Goal: Entertainment & Leisure: Consume media (video, audio)

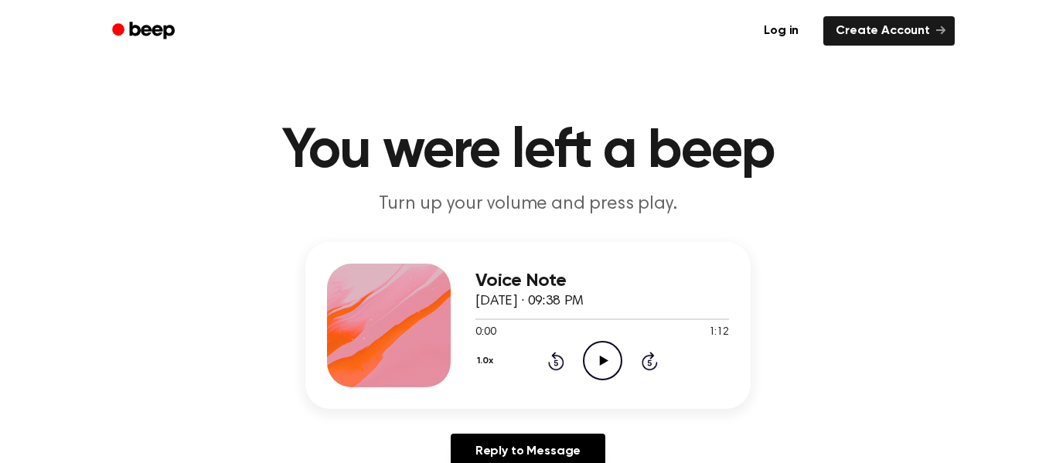
click at [603, 358] on icon at bounding box center [603, 361] width 9 height 10
click at [713, 139] on h1 "You were left a beep" at bounding box center [528, 152] width 792 height 56
click at [668, 201] on p "Turn up your volume and press play." at bounding box center [528, 205] width 594 height 26
click at [603, 360] on icon at bounding box center [603, 361] width 9 height 10
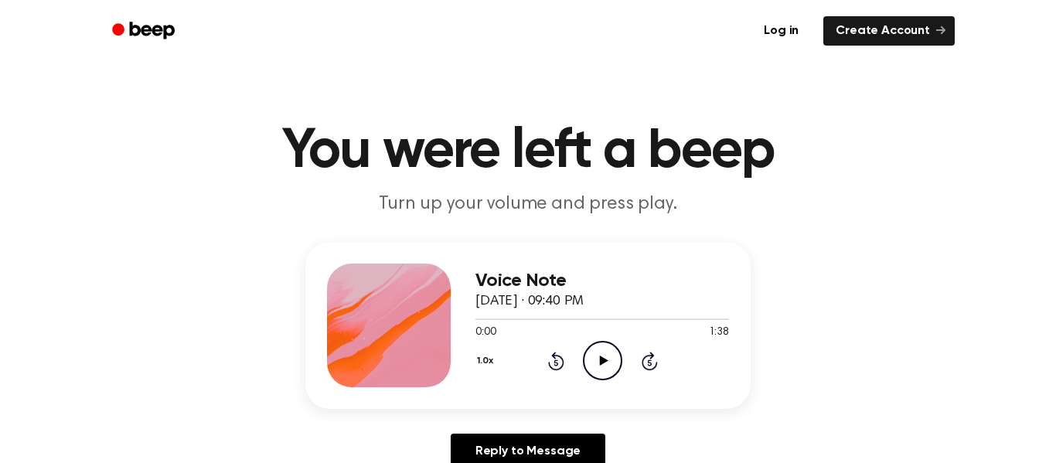
click at [594, 373] on icon "Play Audio" at bounding box center [602, 360] width 39 height 39
click at [593, 374] on icon "Pause Audio" at bounding box center [602, 360] width 39 height 39
click at [612, 361] on icon "Play Audio" at bounding box center [602, 360] width 39 height 39
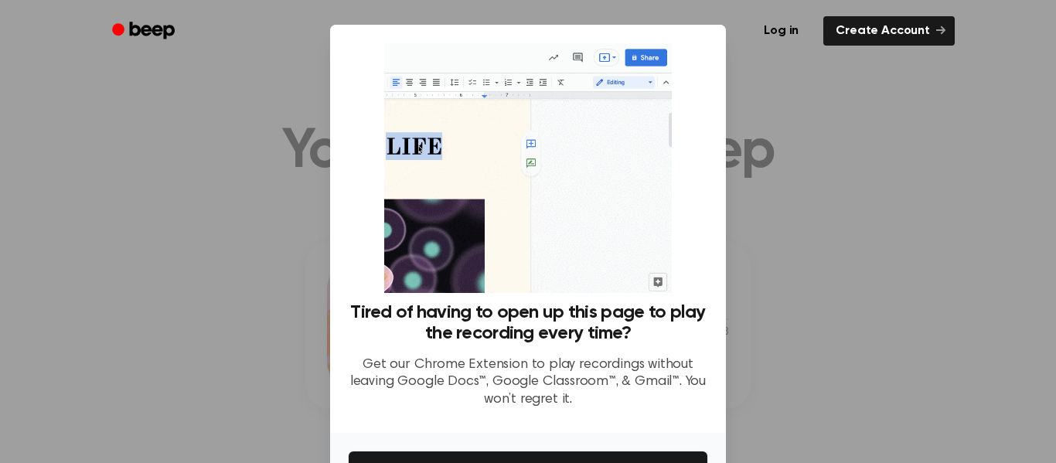
click at [806, 233] on div at bounding box center [528, 231] width 1056 height 463
click at [645, 66] on img at bounding box center [527, 168] width 287 height 250
click at [765, 269] on div at bounding box center [528, 231] width 1056 height 463
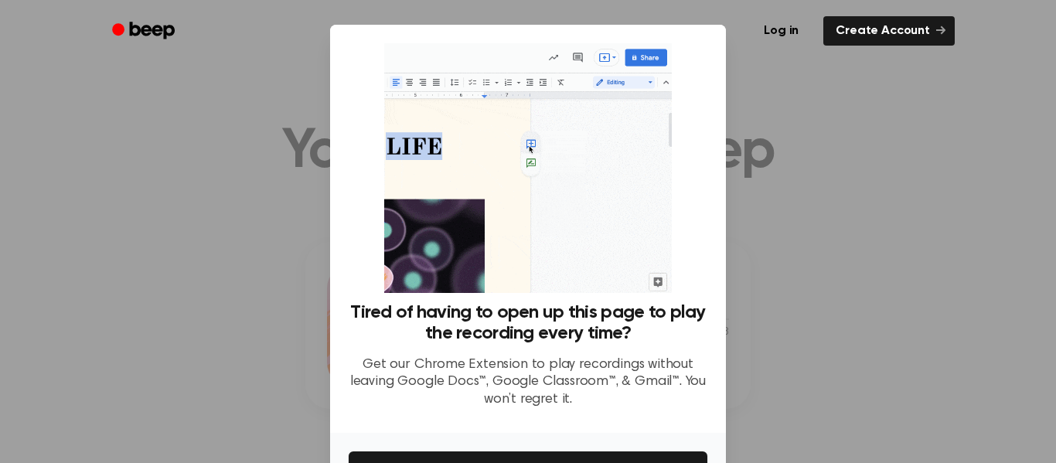
click at [765, 269] on div at bounding box center [528, 231] width 1056 height 463
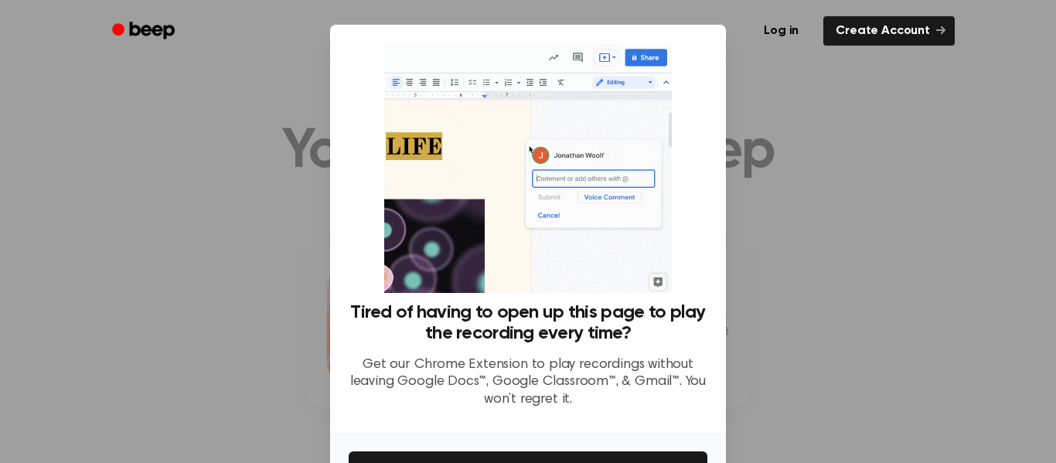
click at [765, 269] on div at bounding box center [528, 231] width 1056 height 463
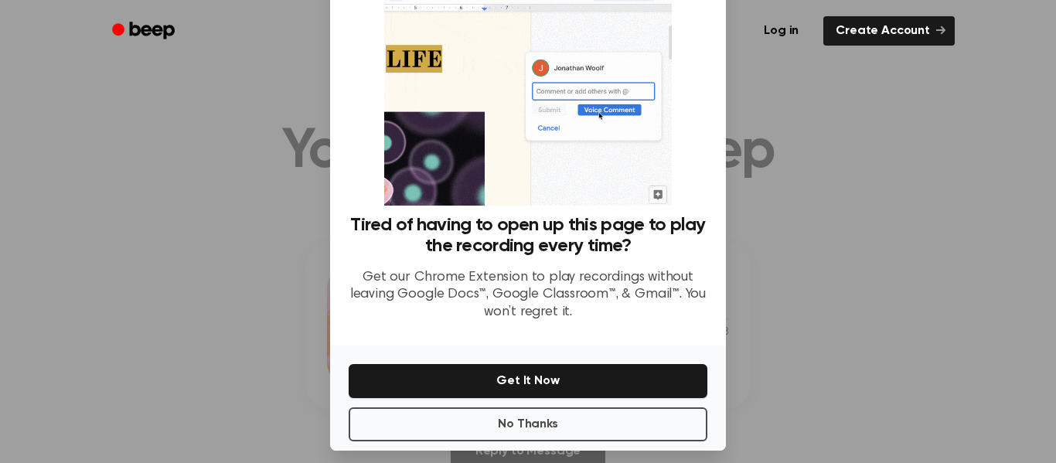
scroll to position [100, 0]
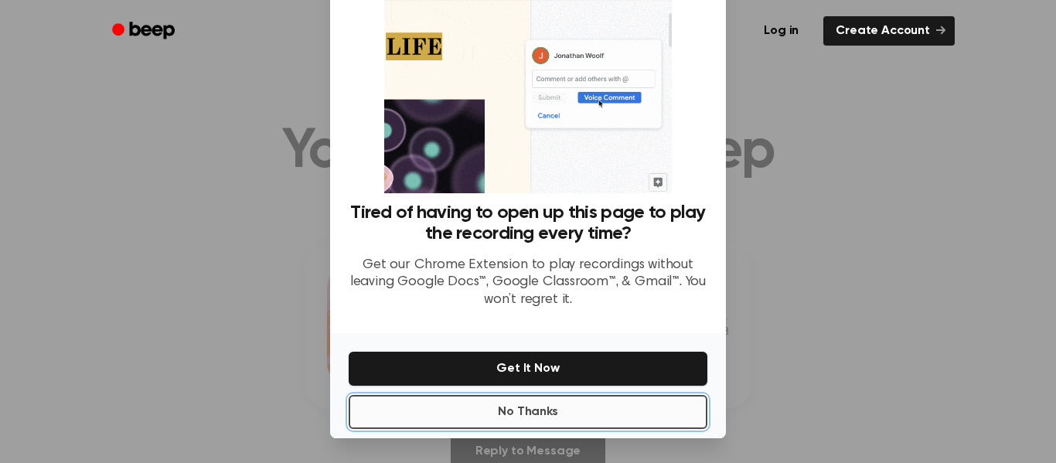
click at [547, 411] on button "No Thanks" at bounding box center [528, 412] width 359 height 34
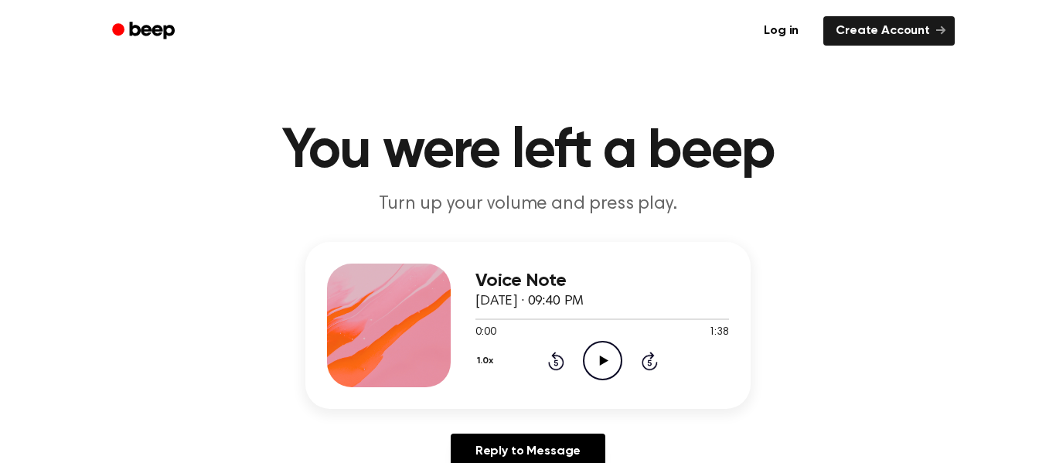
click at [601, 359] on icon at bounding box center [603, 361] width 9 height 10
click at [605, 356] on icon "Play Audio" at bounding box center [602, 360] width 39 height 39
click at [611, 361] on icon "Play Audio" at bounding box center [602, 360] width 39 height 39
click at [601, 364] on icon at bounding box center [603, 361] width 9 height 10
